Goal: Task Accomplishment & Management: Use online tool/utility

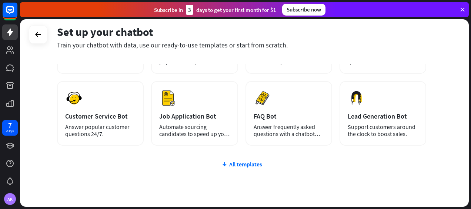
scroll to position [92, 0]
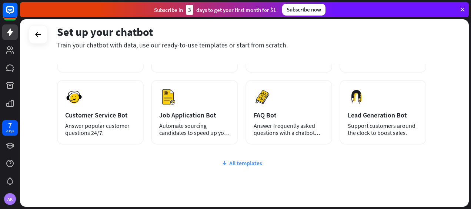
click at [229, 160] on div "All templates" at bounding box center [241, 162] width 369 height 7
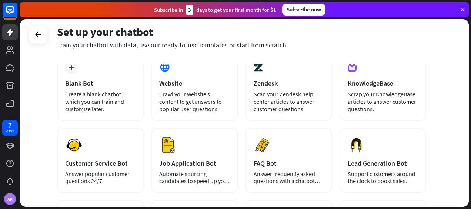
scroll to position [0, 0]
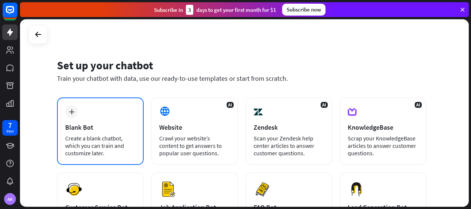
click at [96, 131] on div "Blank Bot" at bounding box center [100, 127] width 70 height 9
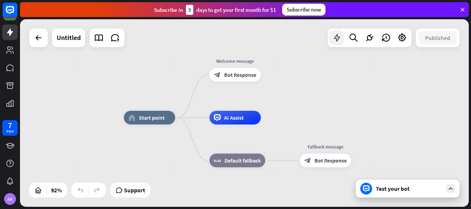
click at [339, 40] on icon at bounding box center [337, 38] width 10 height 10
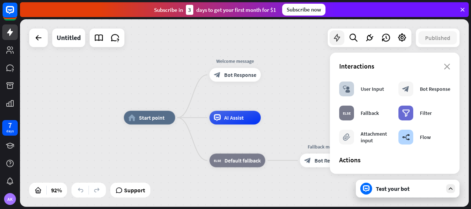
click at [339, 40] on icon at bounding box center [337, 38] width 10 height 10
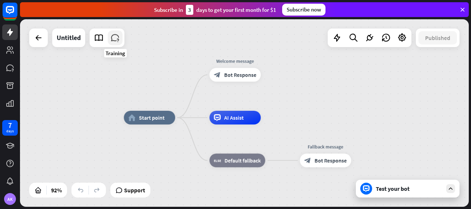
click at [112, 36] on icon at bounding box center [115, 38] width 10 height 10
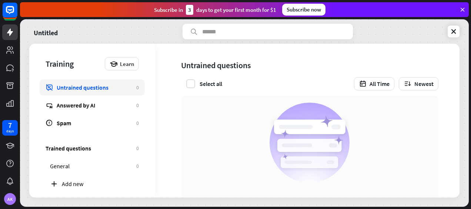
scroll to position [69, 0]
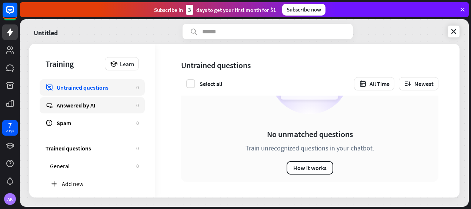
click at [90, 102] on div "Answered by AI" at bounding box center [95, 105] width 76 height 7
